Goal: Task Accomplishment & Management: Complete application form

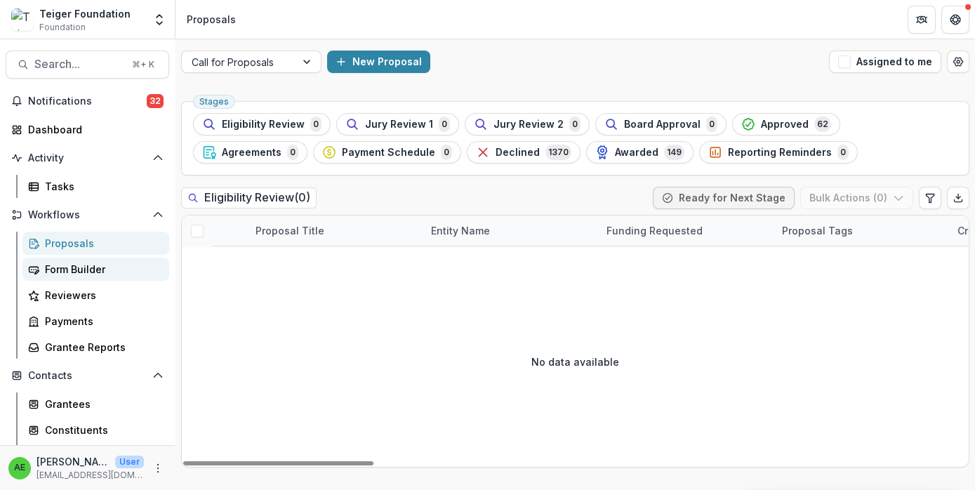
click at [112, 264] on div "Form Builder" at bounding box center [101, 269] width 113 height 15
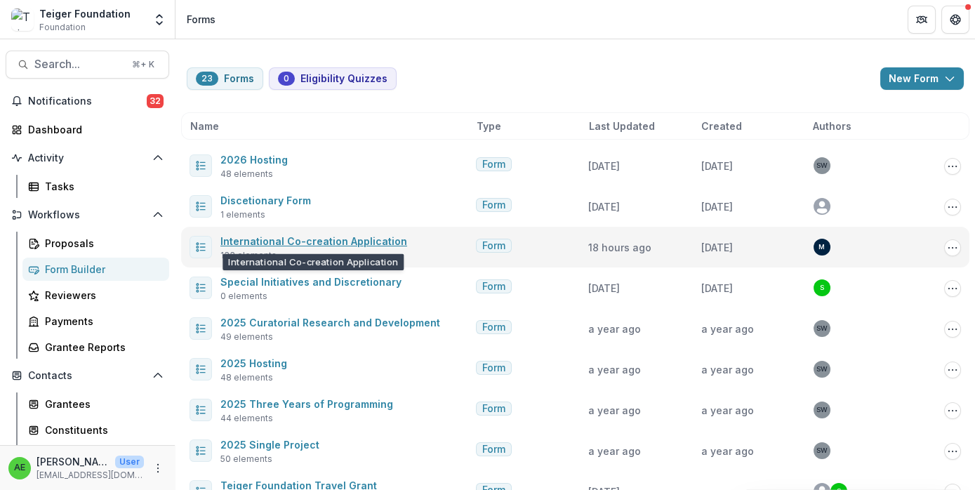
click at [343, 239] on link "International Co-creation Application" at bounding box center [313, 241] width 187 height 12
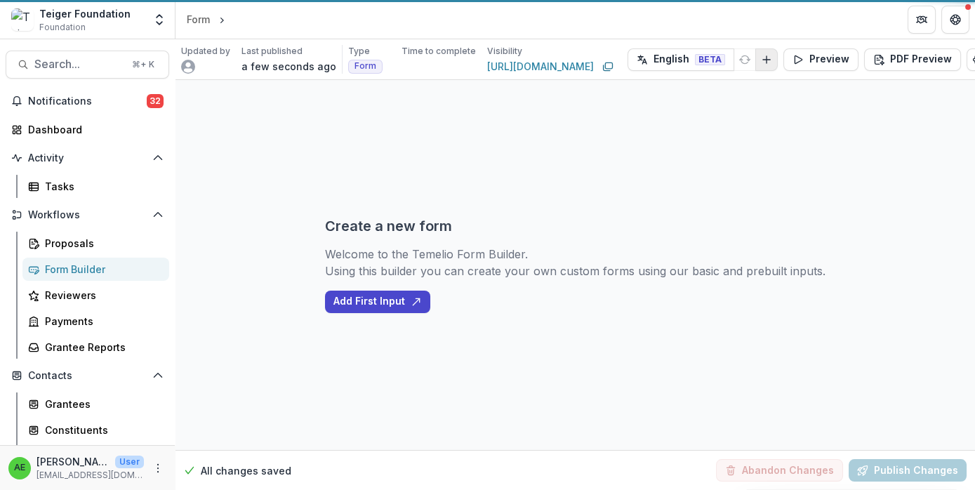
click at [778, 59] on button "Add Language" at bounding box center [766, 59] width 22 height 22
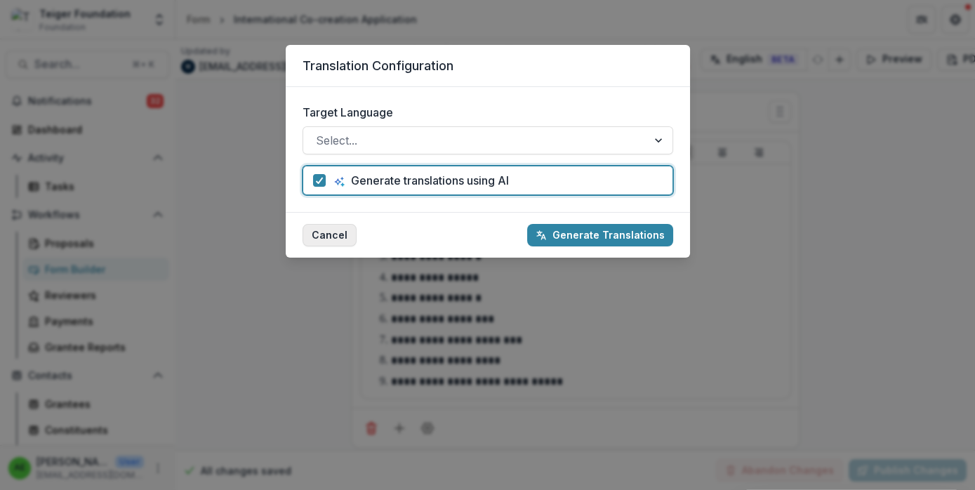
click at [335, 237] on button "Cancel" at bounding box center [330, 235] width 54 height 22
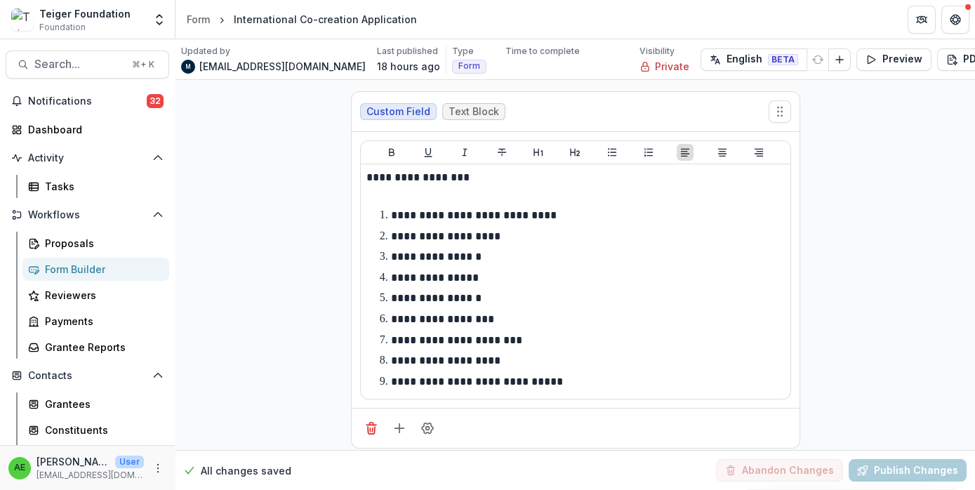
click at [845, 58] on div "Translation Configuration Target Language Select... Generate translations using…" at bounding box center [487, 245] width 975 height 490
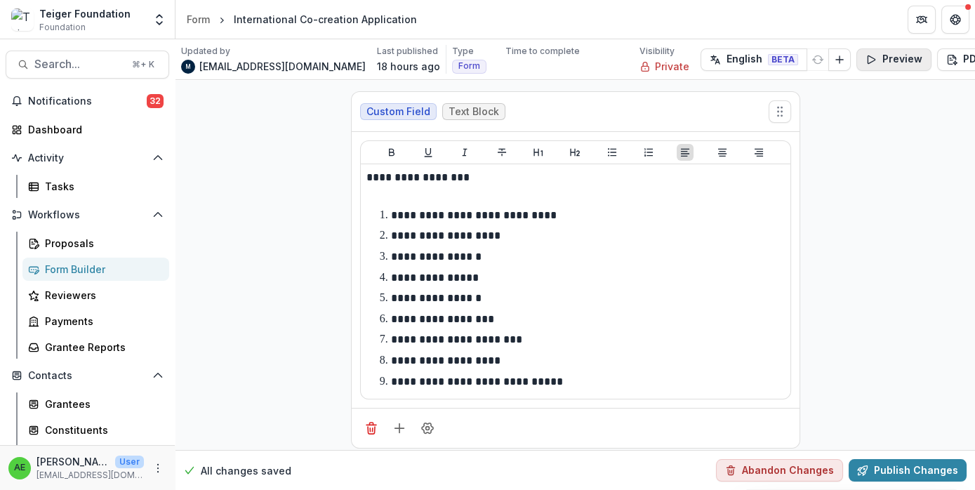
click at [857, 60] on button "Preview" at bounding box center [894, 59] width 75 height 22
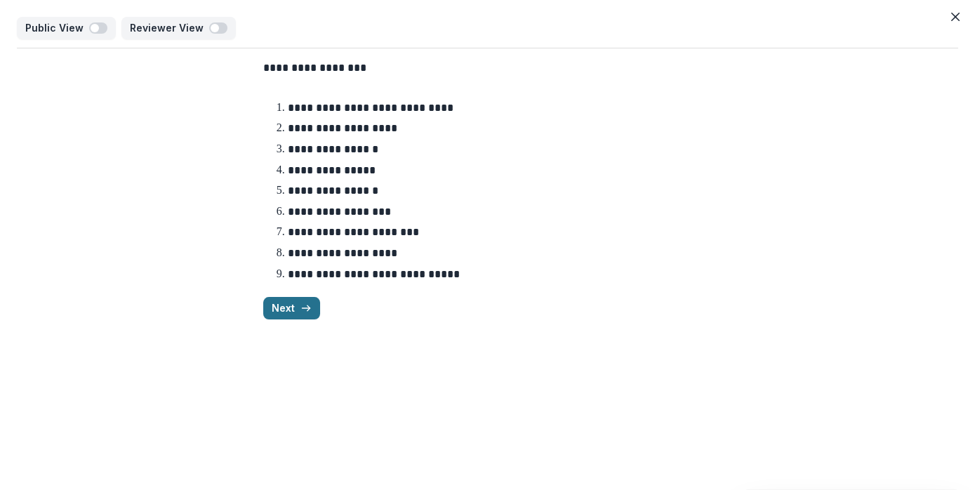
click at [301, 312] on icon "button" at bounding box center [306, 308] width 11 height 11
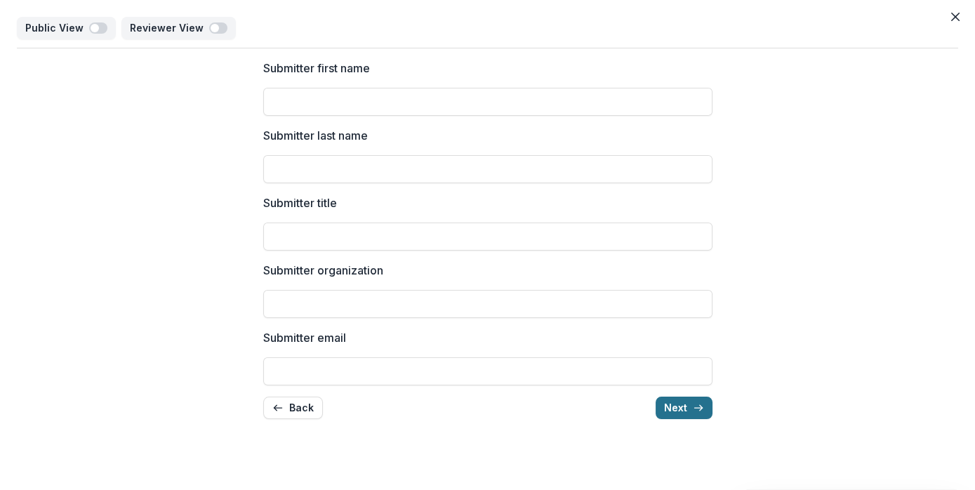
click at [675, 400] on button "Next" at bounding box center [684, 408] width 57 height 22
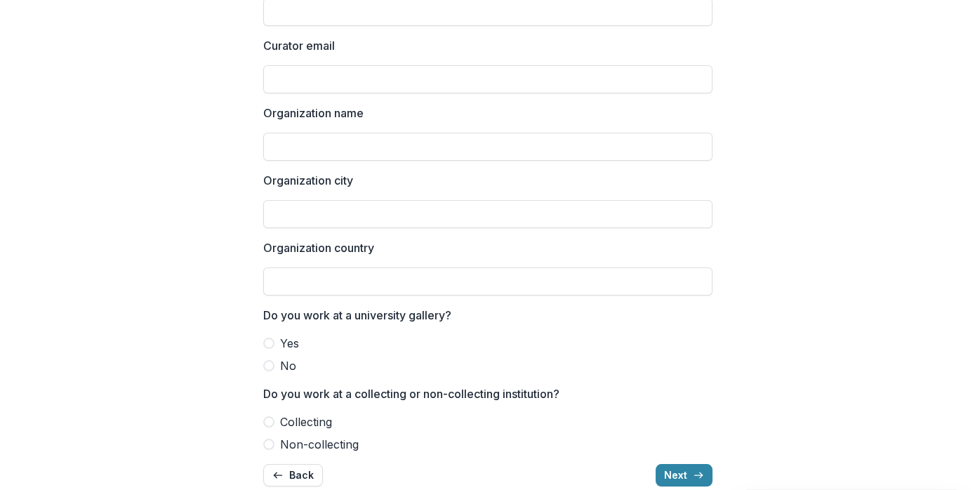
scroll to position [277, 0]
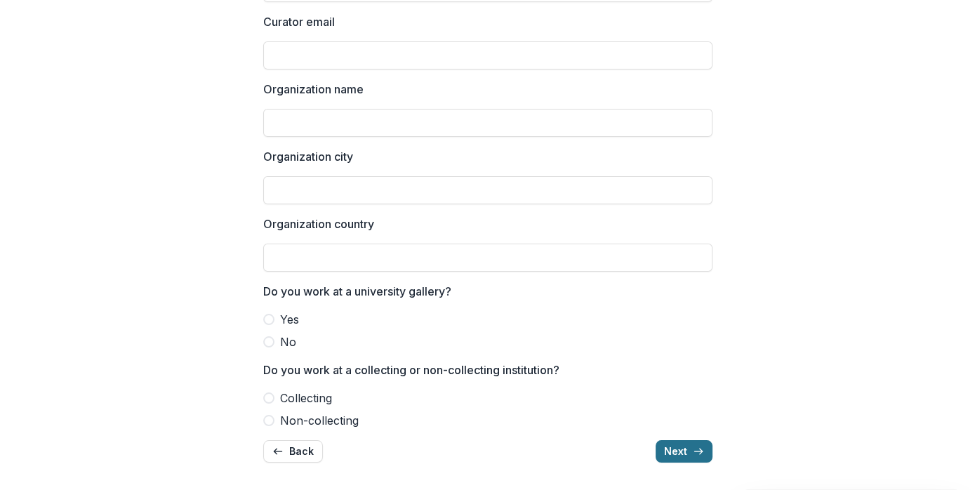
click at [678, 454] on button "Next" at bounding box center [684, 451] width 57 height 22
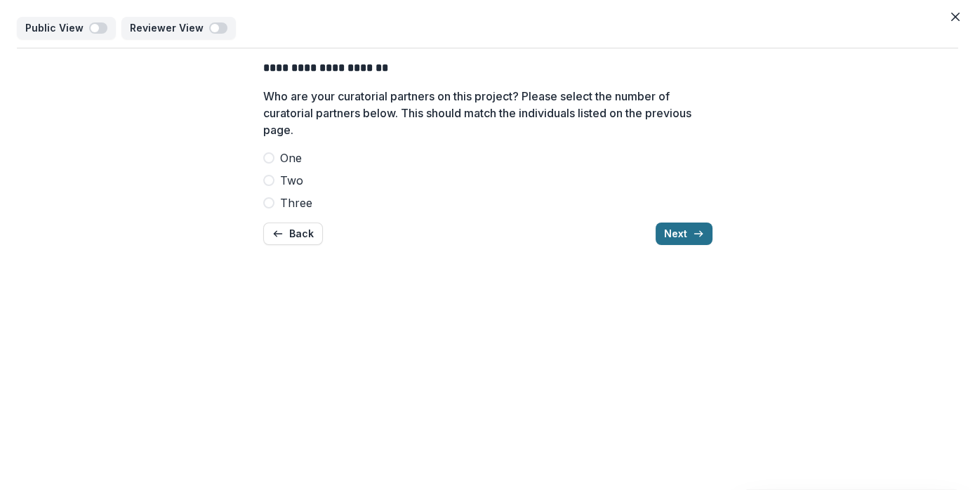
scroll to position [0, 0]
click at [270, 159] on span at bounding box center [268, 157] width 11 height 11
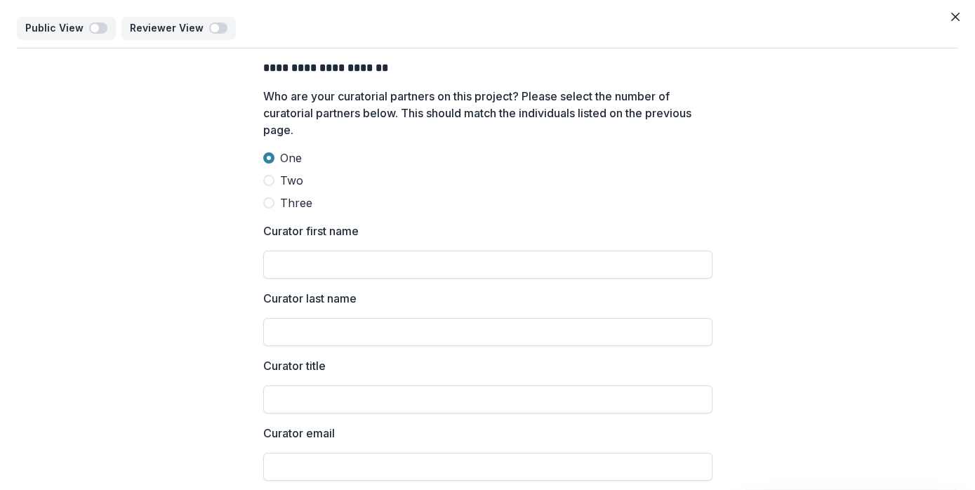
click at [268, 176] on span at bounding box center [268, 180] width 11 height 11
click at [268, 201] on span at bounding box center [268, 202] width 11 height 11
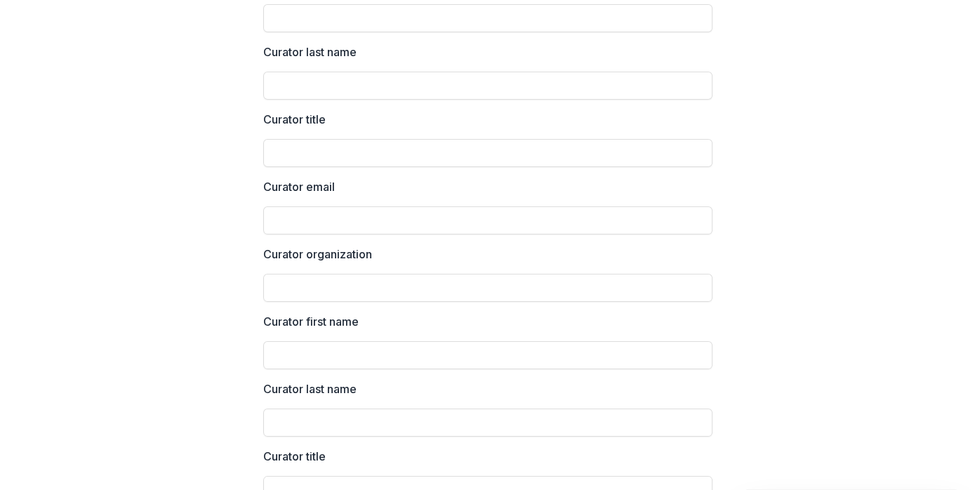
scroll to position [793, 0]
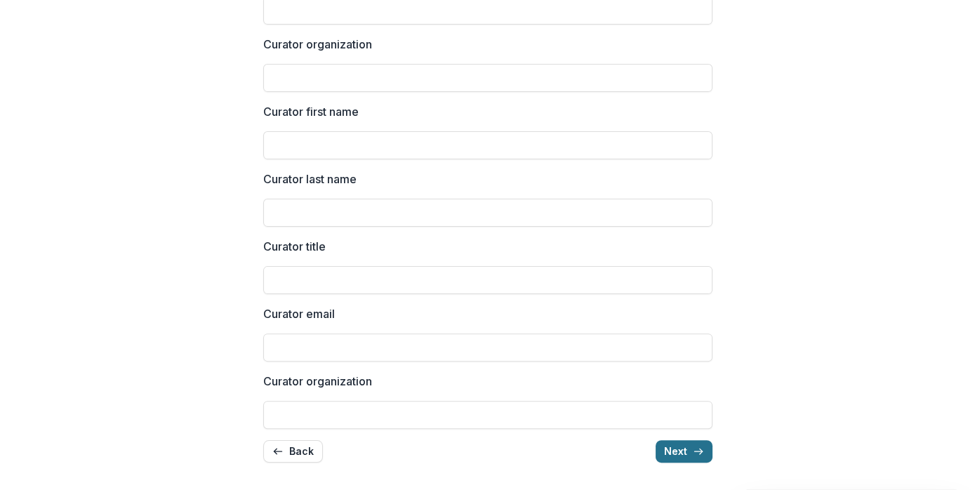
click at [680, 445] on button "Next" at bounding box center [684, 451] width 57 height 22
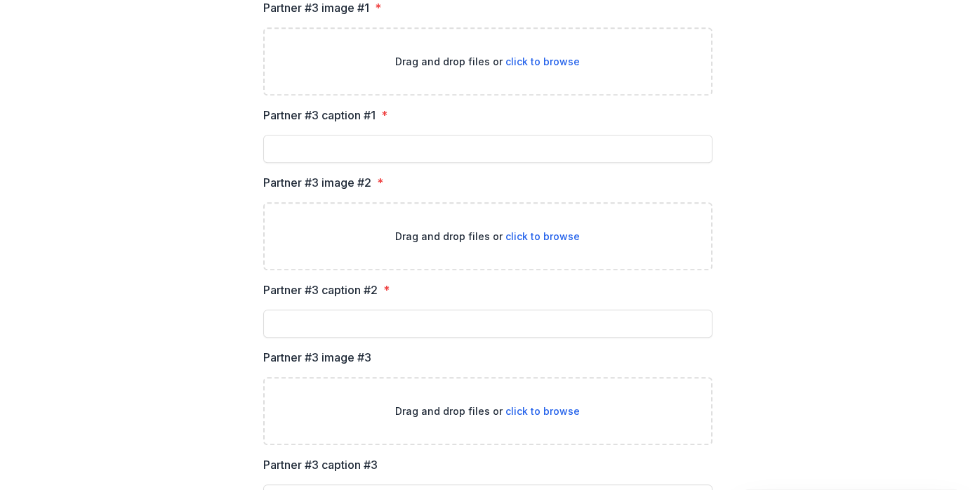
scroll to position [2301, 0]
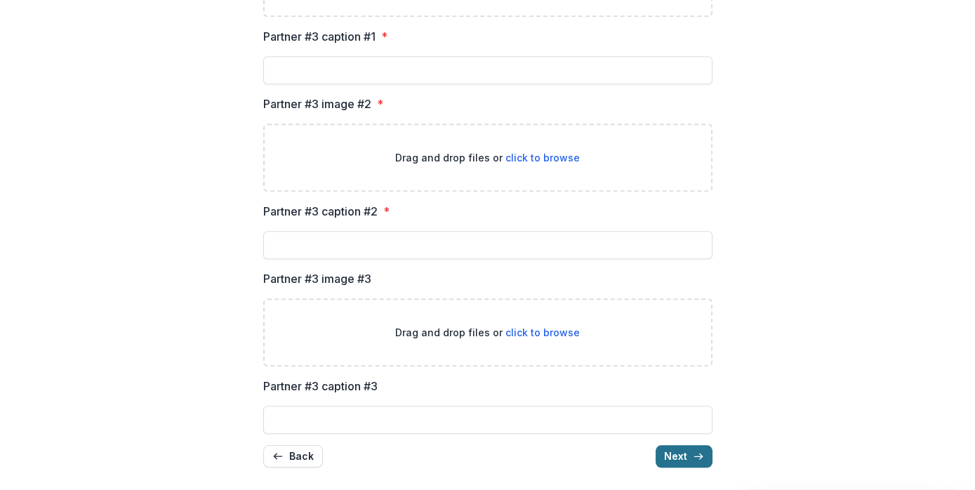
click at [688, 457] on button "Next" at bounding box center [684, 456] width 57 height 22
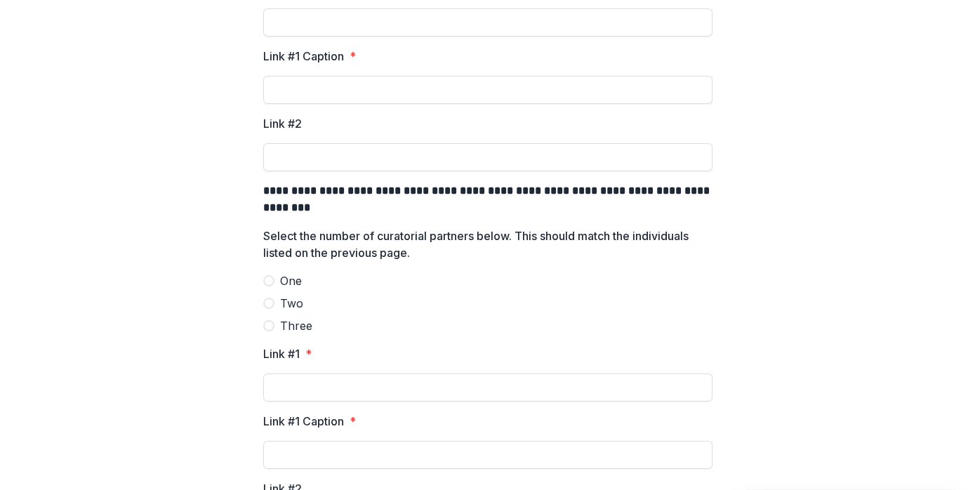
scroll to position [574, 0]
click at [270, 281] on span at bounding box center [268, 279] width 11 height 11
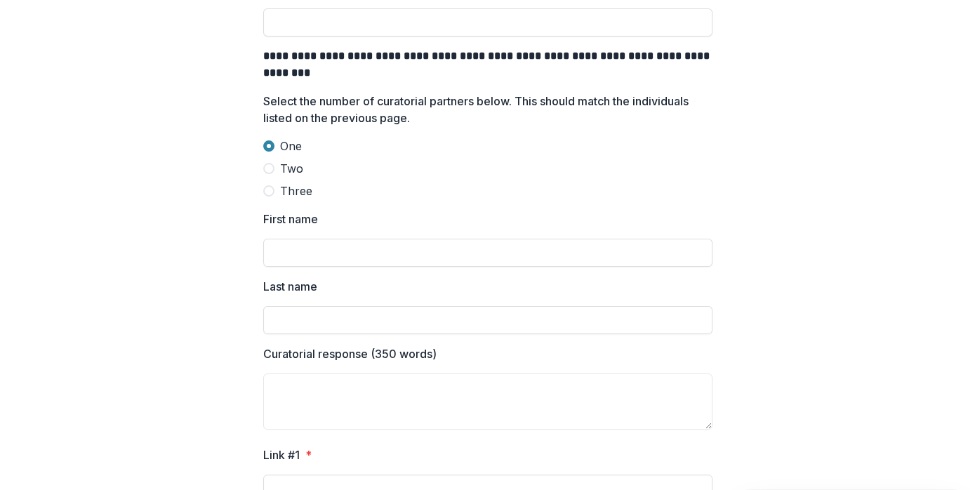
scroll to position [689, 0]
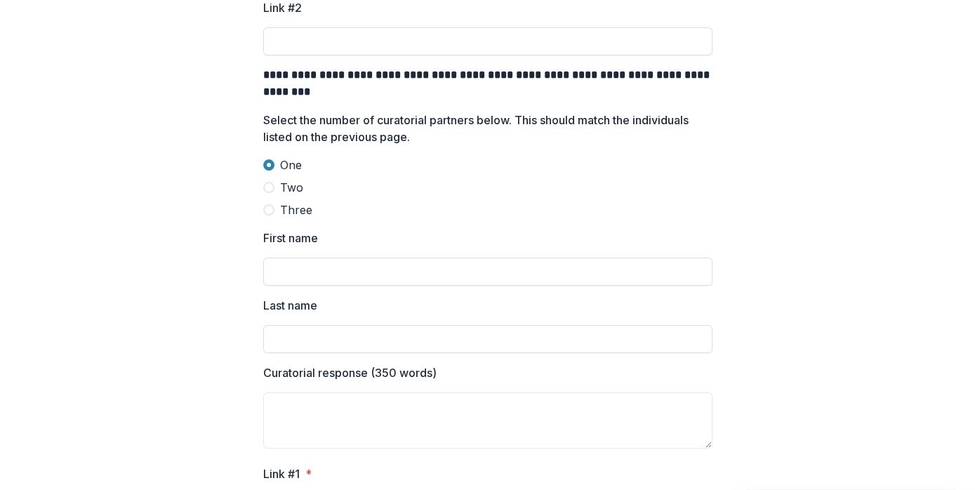
click at [266, 187] on span at bounding box center [268, 187] width 11 height 11
click at [270, 213] on span at bounding box center [268, 209] width 11 height 11
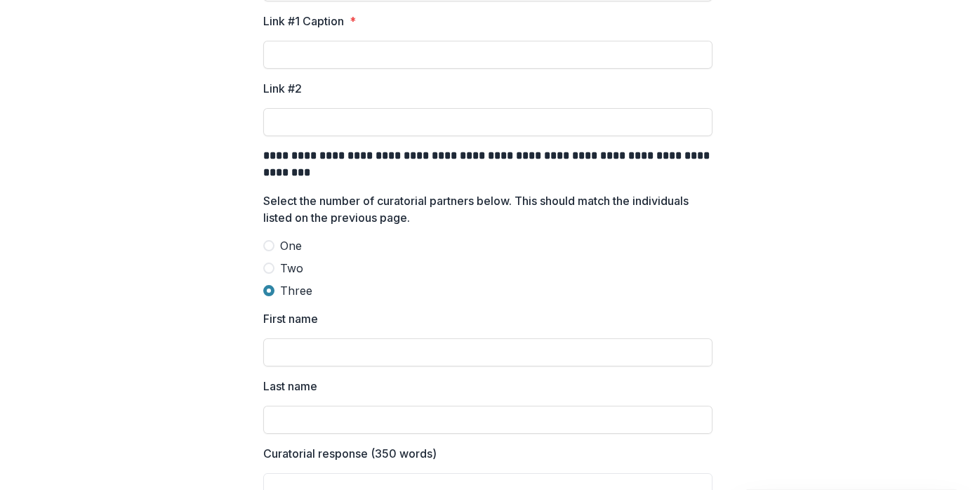
scroll to position [556, 0]
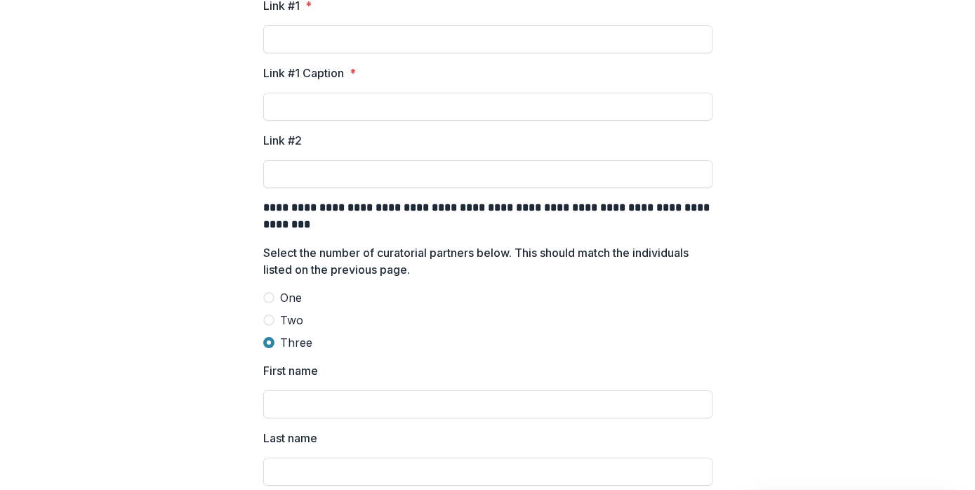
click at [265, 296] on span at bounding box center [268, 297] width 11 height 11
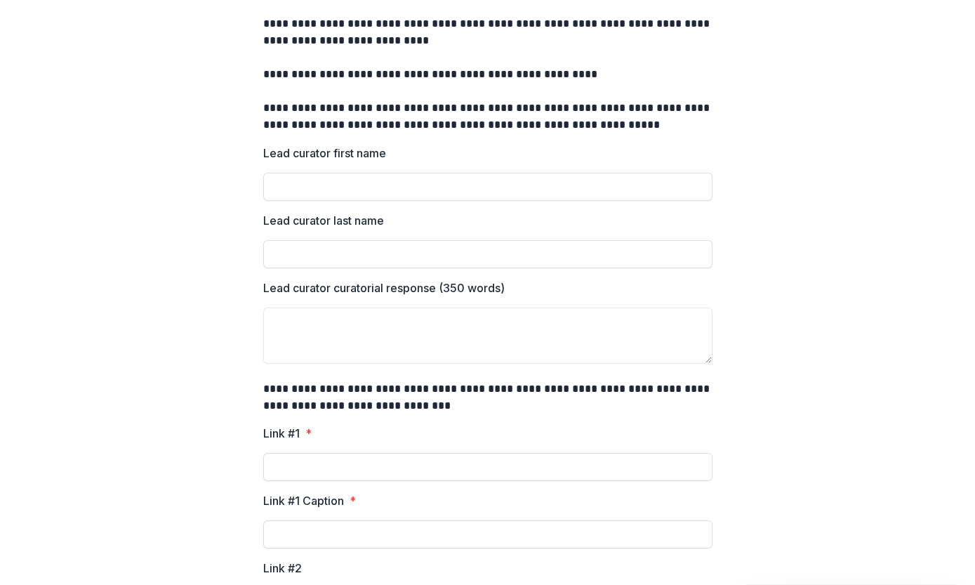
scroll to position [0, 0]
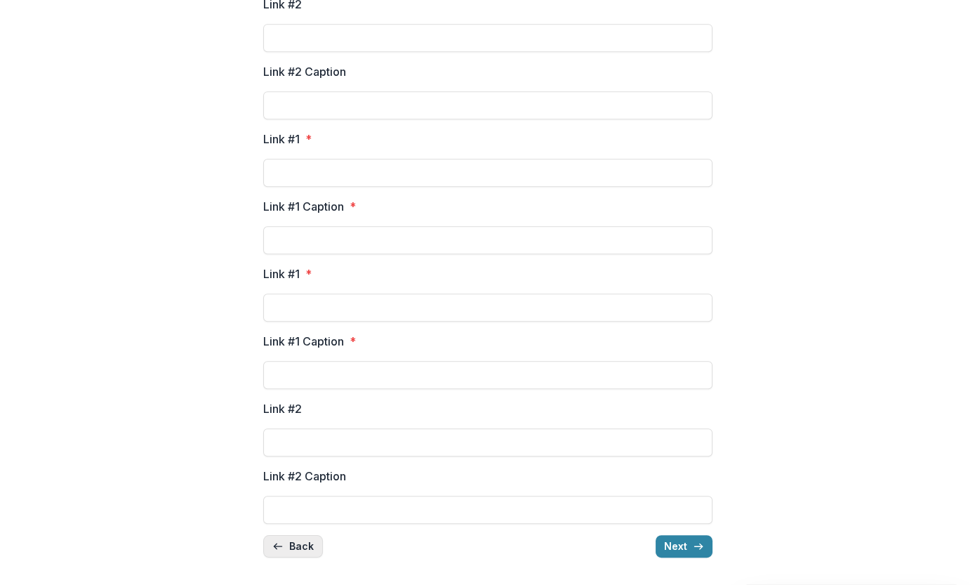
click at [275, 489] on button "Back" at bounding box center [293, 546] width 60 height 22
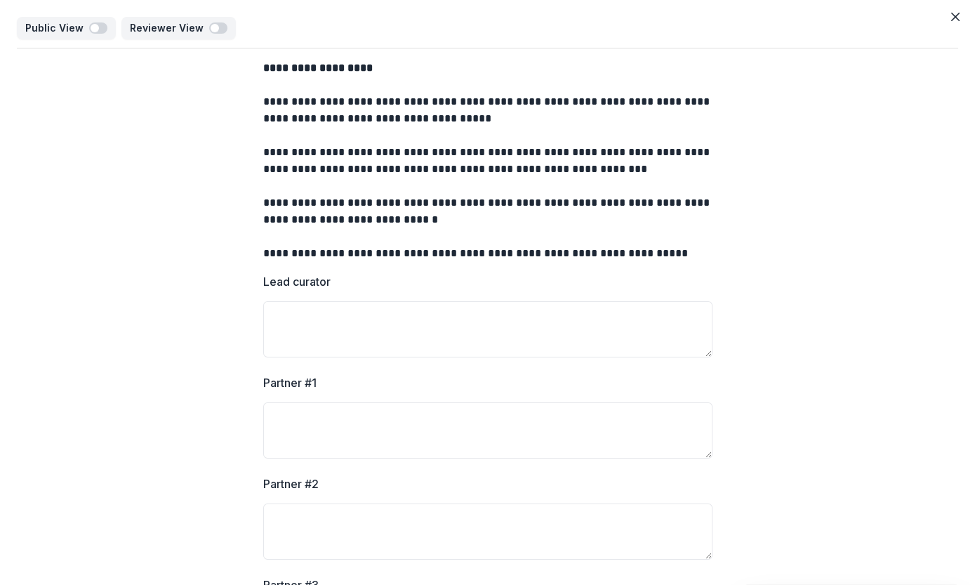
click at [296, 75] on p "**********" at bounding box center [487, 68] width 449 height 17
click at [951, 16] on icon "Close" at bounding box center [955, 17] width 8 height 8
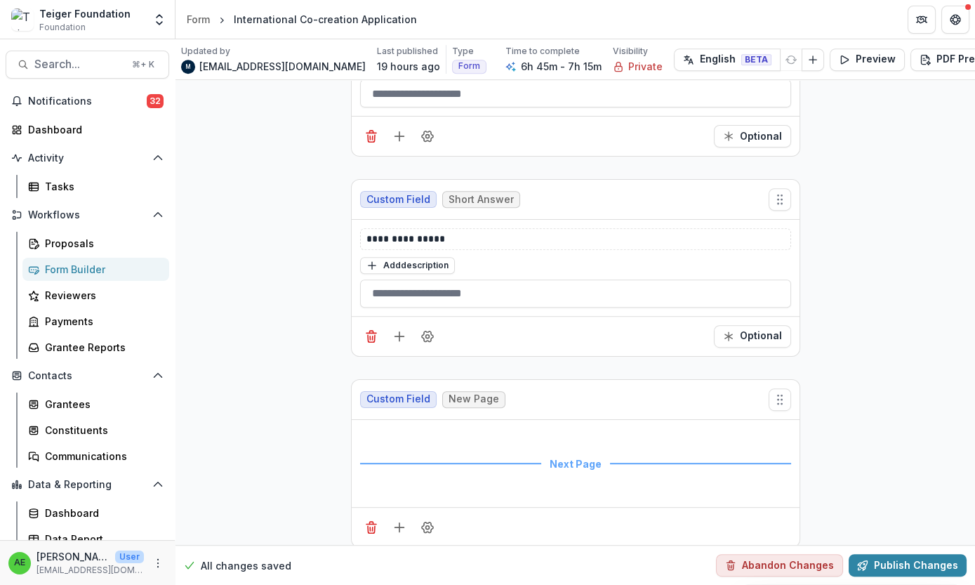
scroll to position [1283, 0]
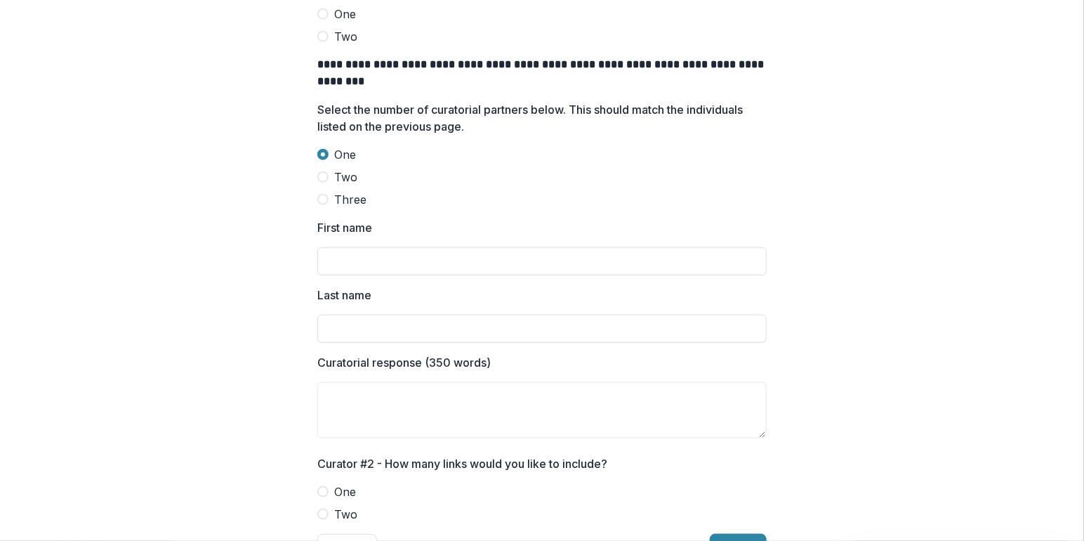
scroll to position [619, 0]
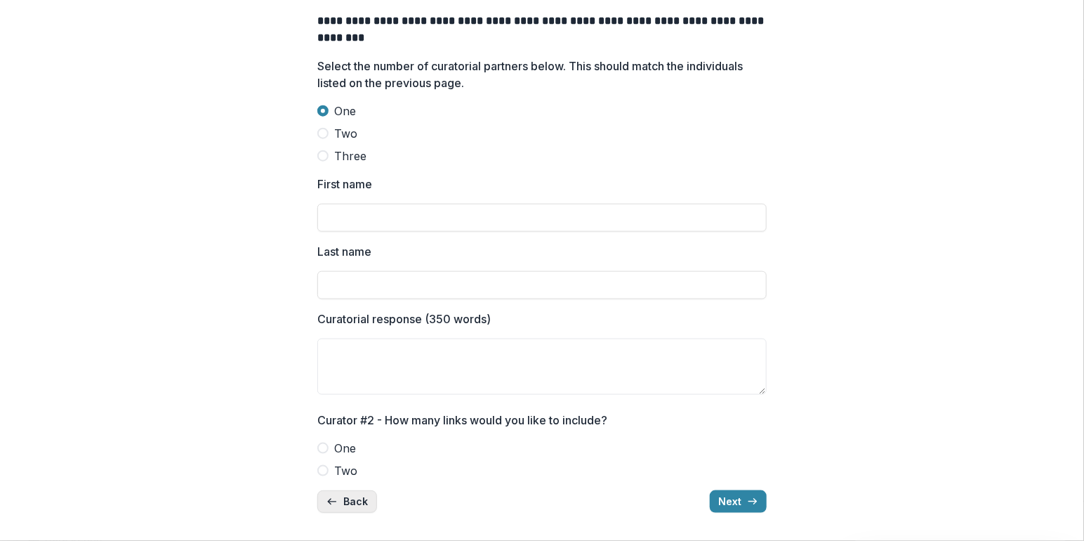
click at [326, 512] on button "Back" at bounding box center [347, 501] width 60 height 22
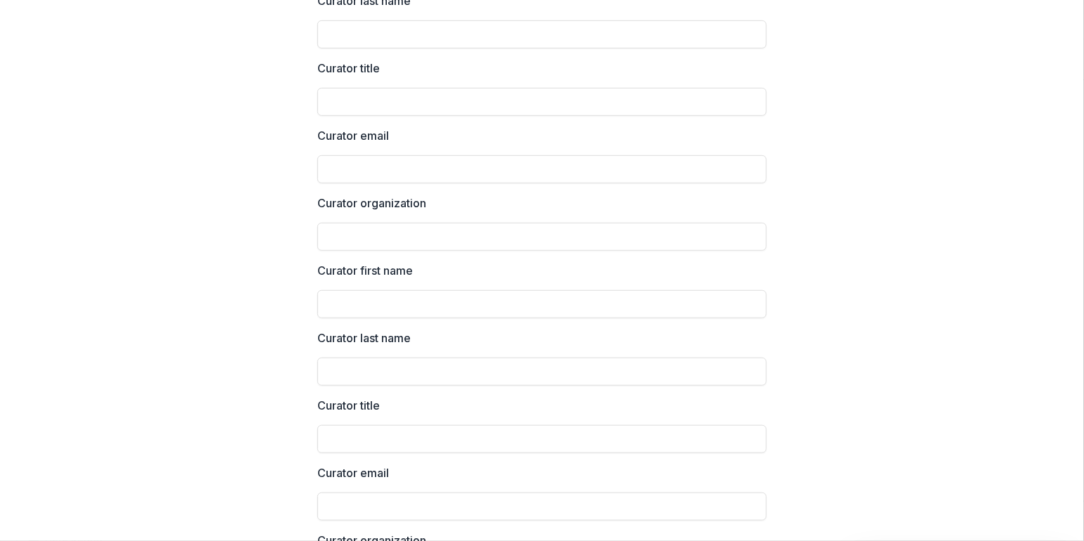
scroll to position [406, 0]
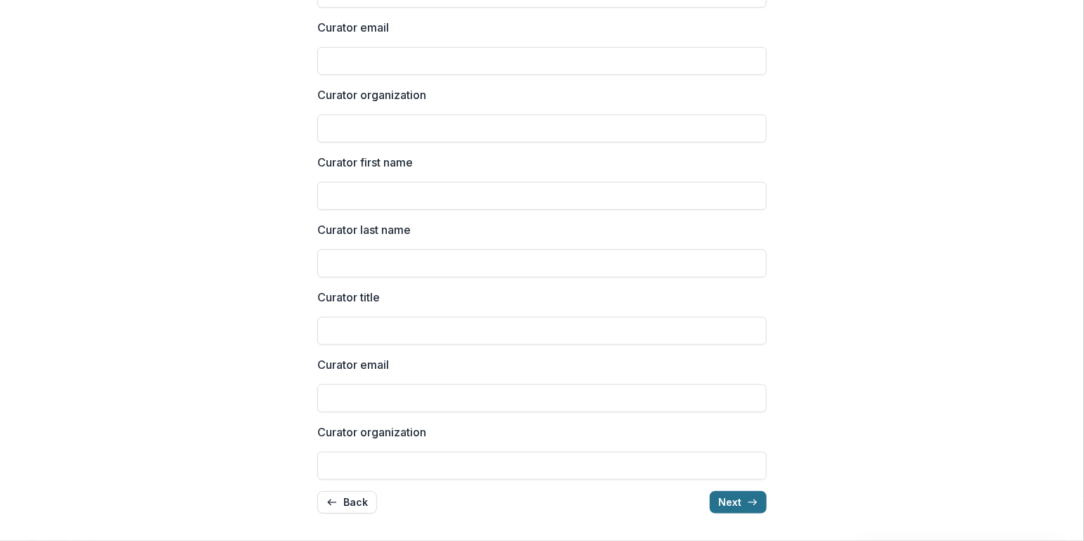
click at [720, 496] on button "Next" at bounding box center [738, 502] width 57 height 22
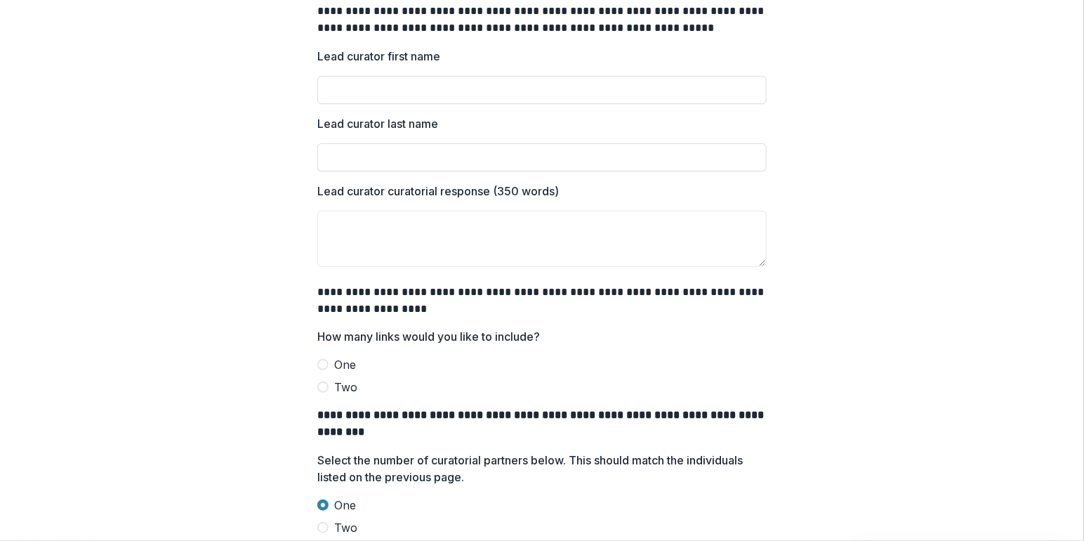
scroll to position [619, 0]
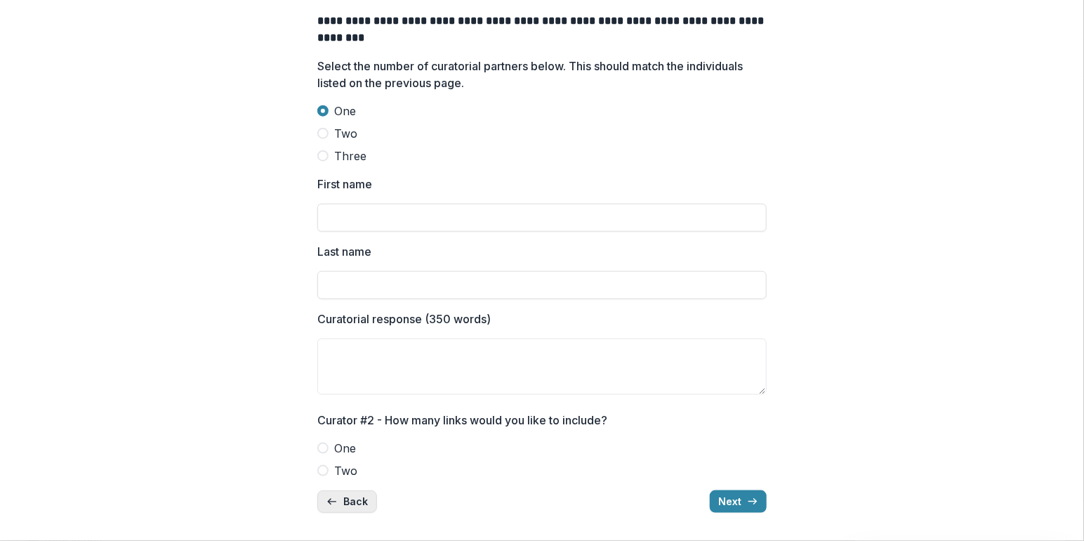
click at [341, 506] on button "Back" at bounding box center [347, 501] width 60 height 22
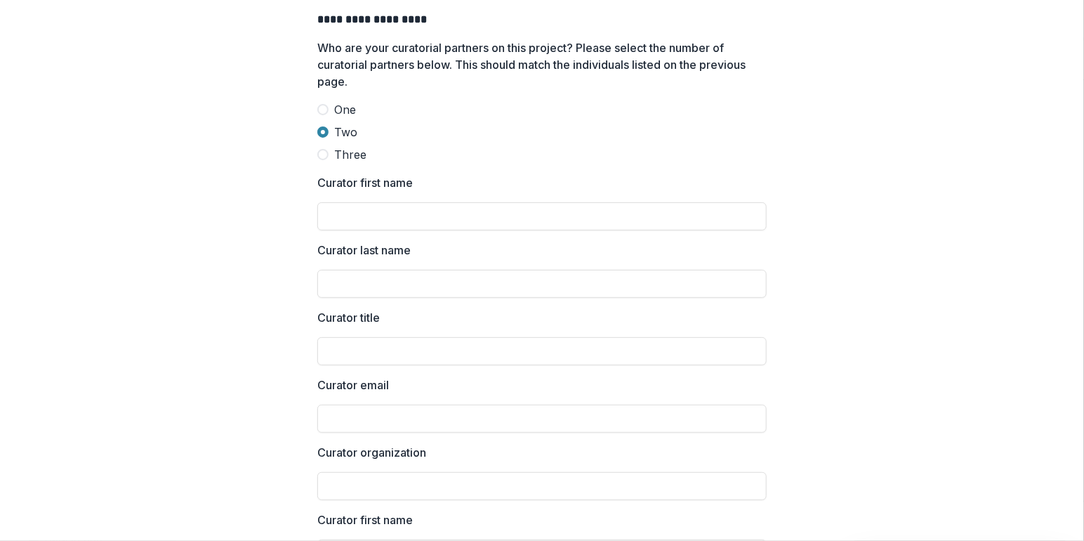
scroll to position [0, 0]
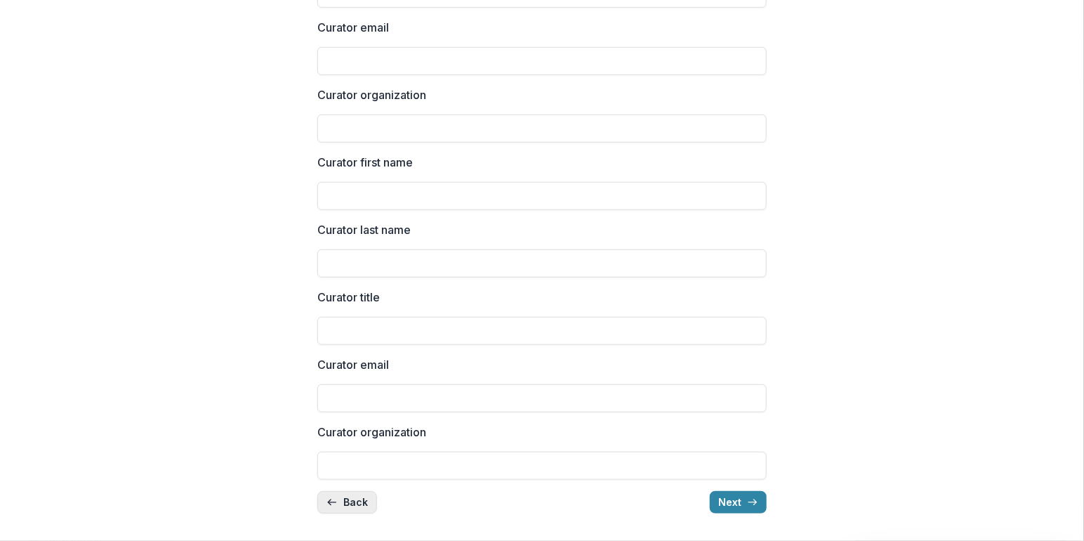
click at [334, 510] on button "Back" at bounding box center [347, 502] width 60 height 22
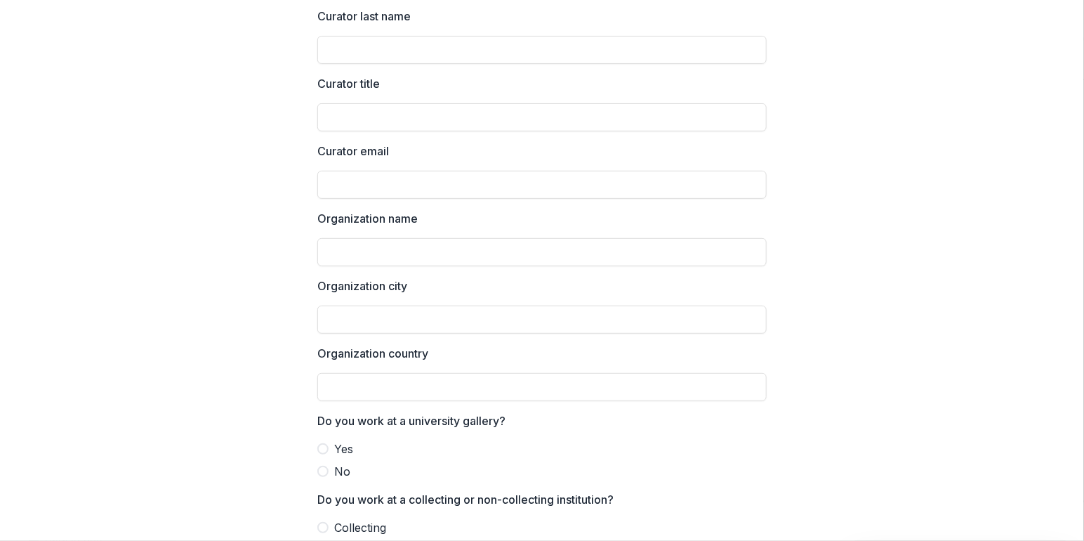
scroll to position [226, 0]
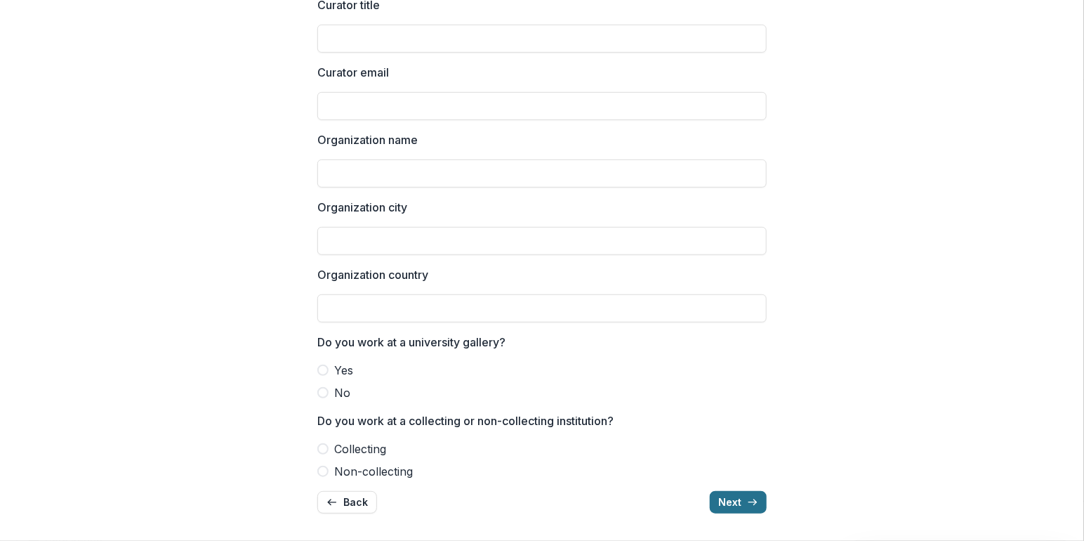
click at [715, 512] on button "Next" at bounding box center [738, 502] width 57 height 22
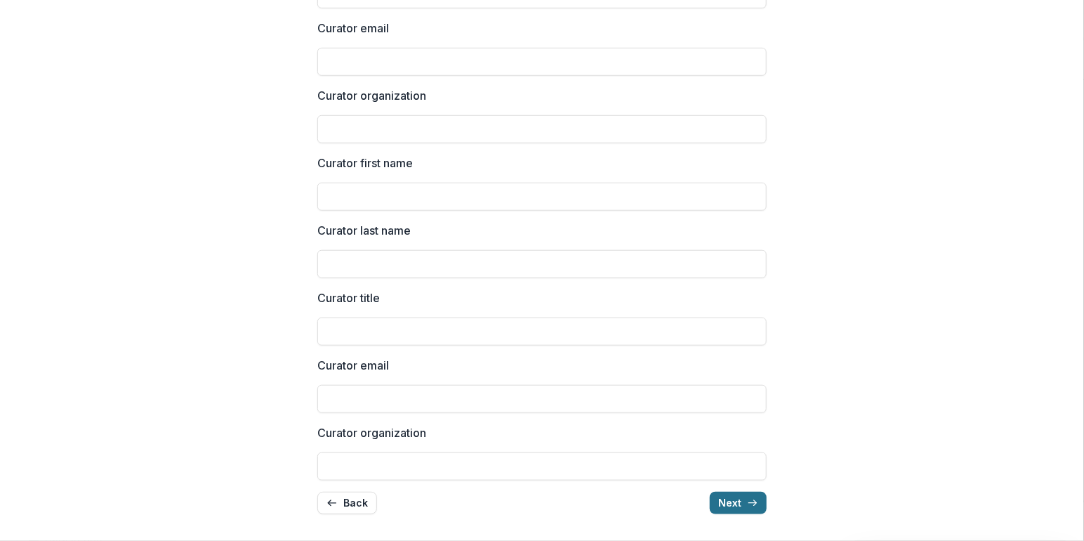
click at [715, 512] on button "Next" at bounding box center [738, 502] width 57 height 22
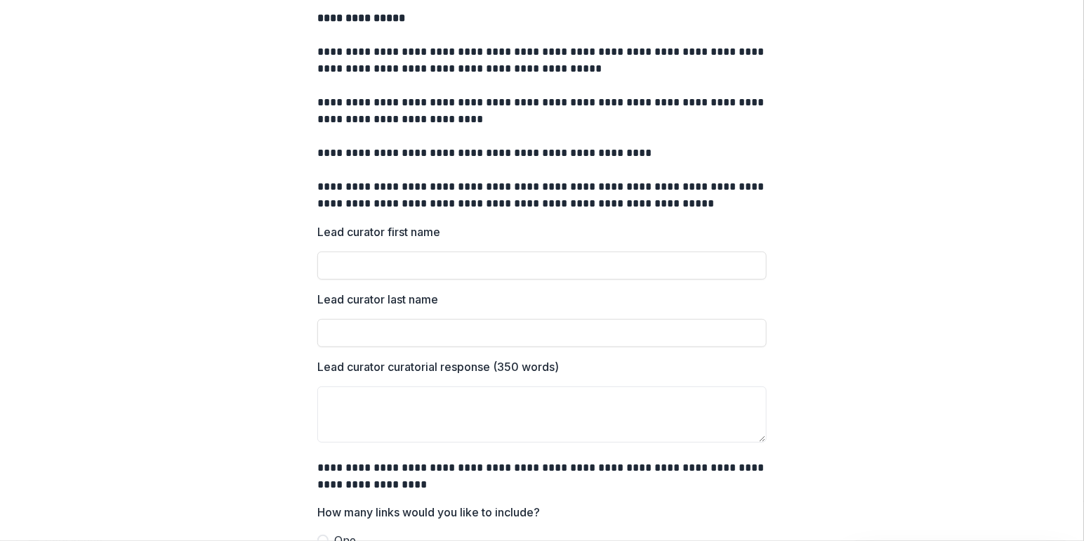
scroll to position [0, 0]
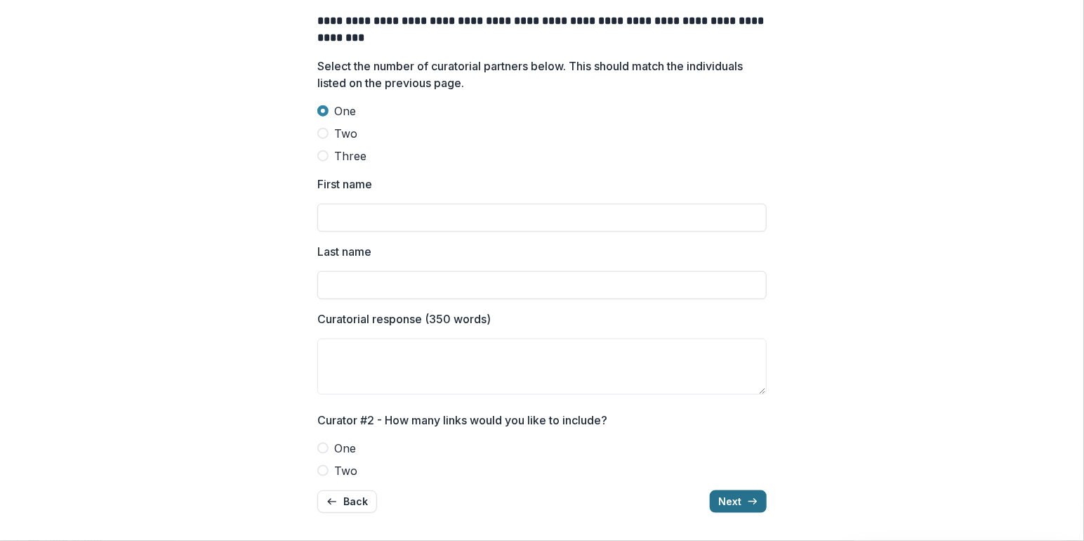
click at [734, 496] on button "Next" at bounding box center [738, 501] width 57 height 22
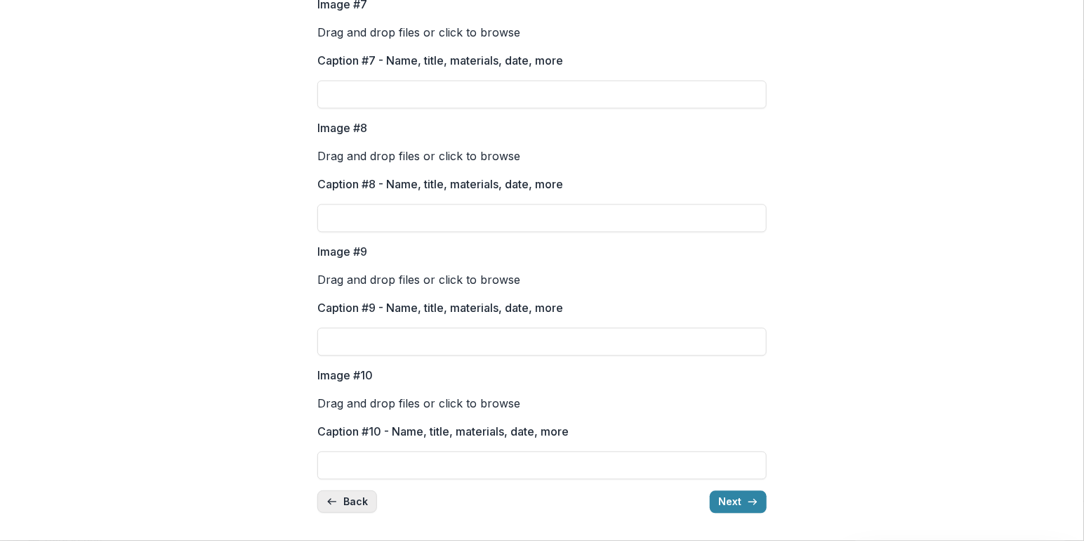
click at [357, 504] on button "Back" at bounding box center [347, 501] width 60 height 22
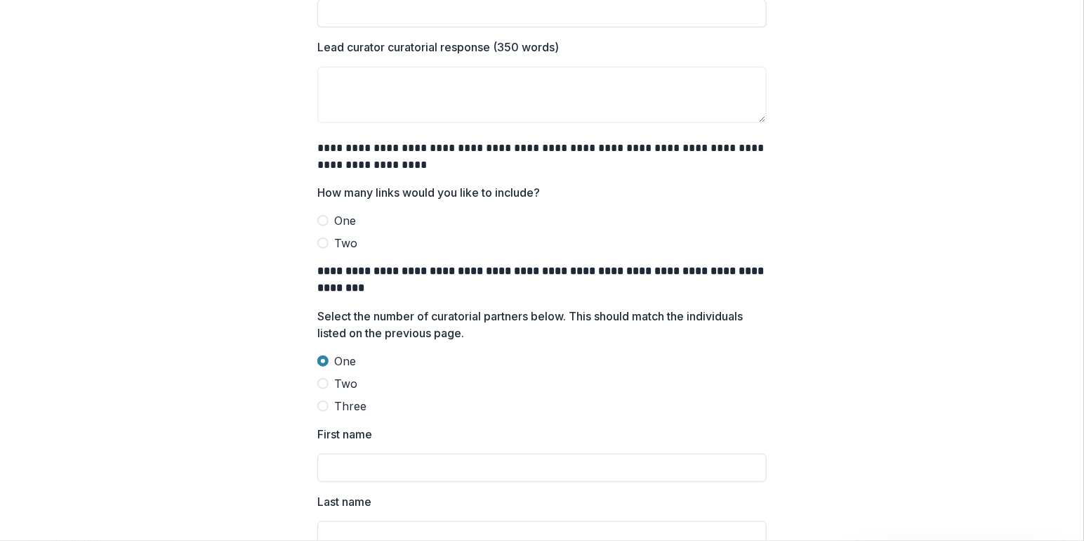
scroll to position [359, 0]
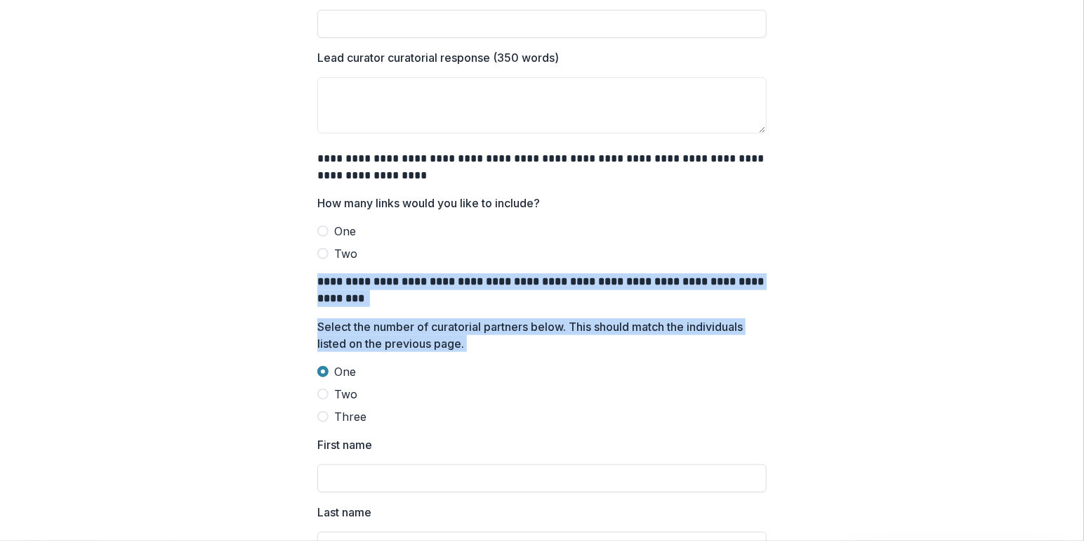
drag, startPoint x: 316, startPoint y: 278, endPoint x: 357, endPoint y: 377, distance: 107.3
click at [357, 377] on div "**********" at bounding box center [541, 237] width 449 height 1095
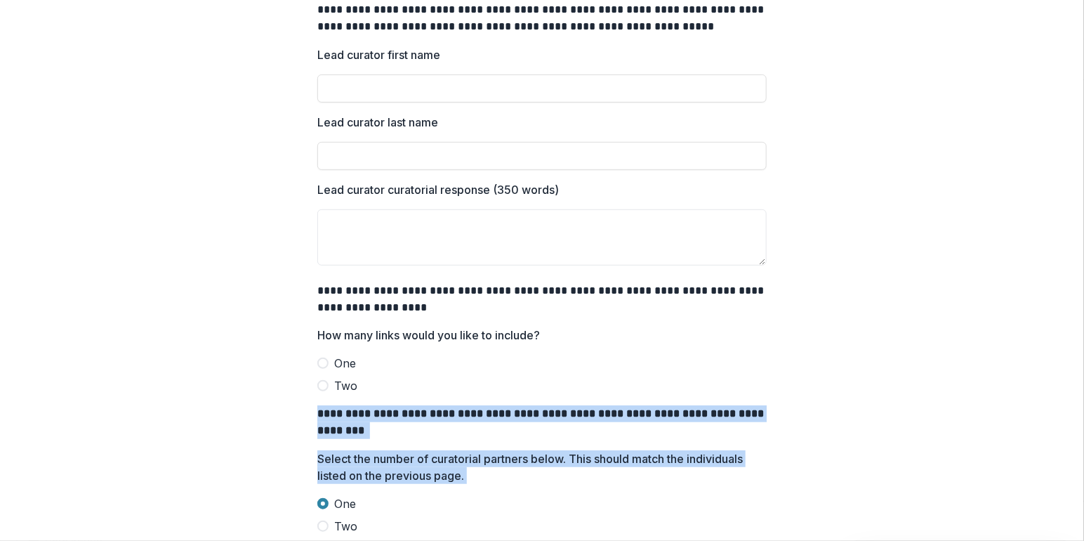
scroll to position [237, 0]
